Goal: Task Accomplishment & Management: Manage account settings

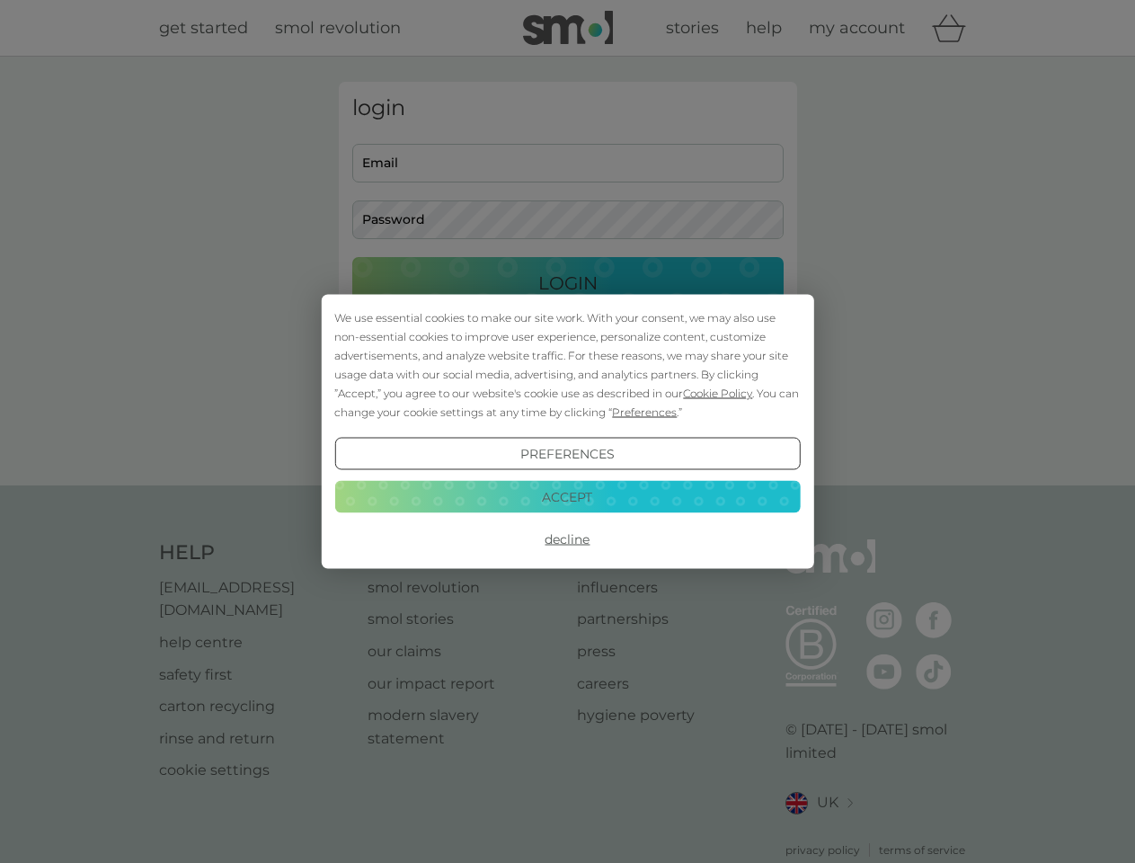
click at [718, 393] on span "Cookie Policy" at bounding box center [717, 392] width 69 height 13
click at [643, 412] on div "login Email Password Login ● ● ● ● ● ● ● ● ● ● ● ● ● ● ● ● ● ● ● ● ● ● ● ● ● ● …" at bounding box center [568, 271] width 458 height 378
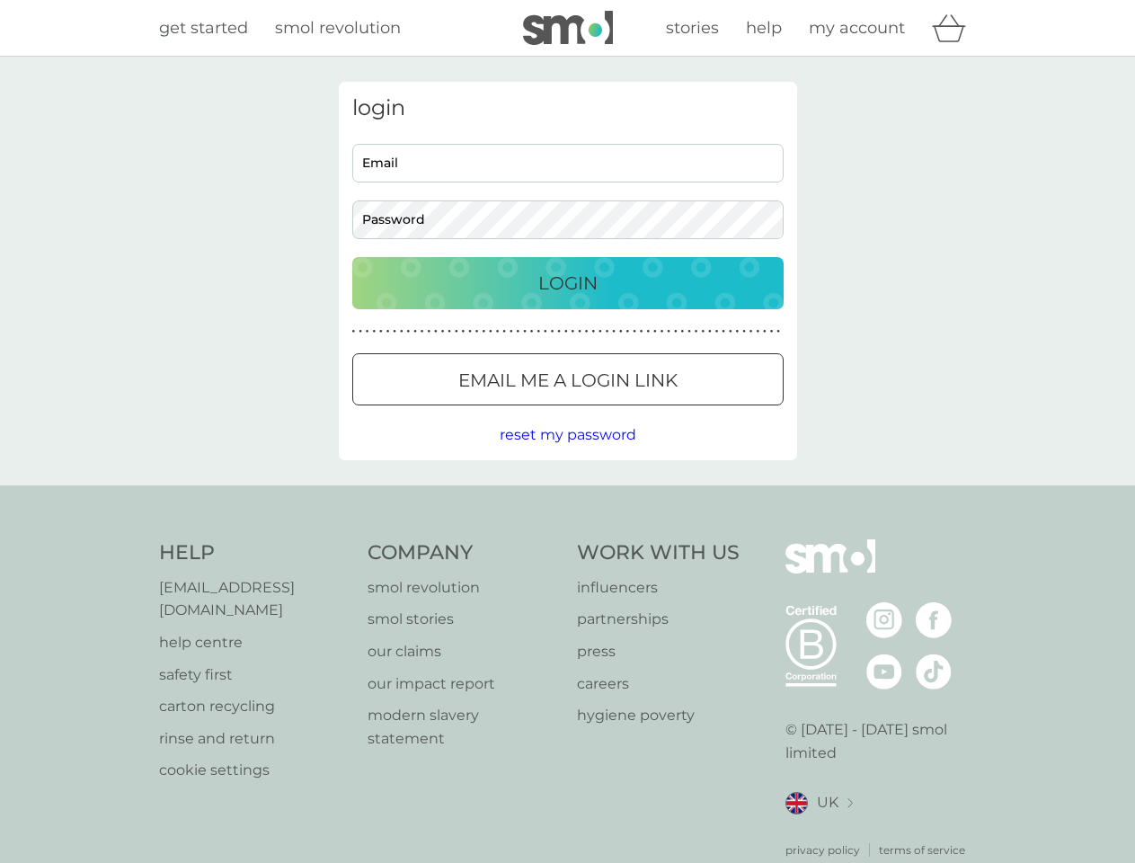
click at [567, 454] on div "login Email Password Login ● ● ● ● ● ● ● ● ● ● ● ● ● ● ● ● ● ● ● ● ● ● ● ● ● ● …" at bounding box center [568, 271] width 458 height 378
click at [567, 539] on div "Help [EMAIL_ADDRESS][DOMAIN_NAME] help centre safety first carton recycling rin…" at bounding box center [568, 698] width 818 height 319
click at [567, 496] on div "Help [EMAIL_ADDRESS][DOMAIN_NAME] help centre safety first carton recycling rin…" at bounding box center [567, 698] width 1135 height 427
